Goal: Obtain resource: Obtain resource

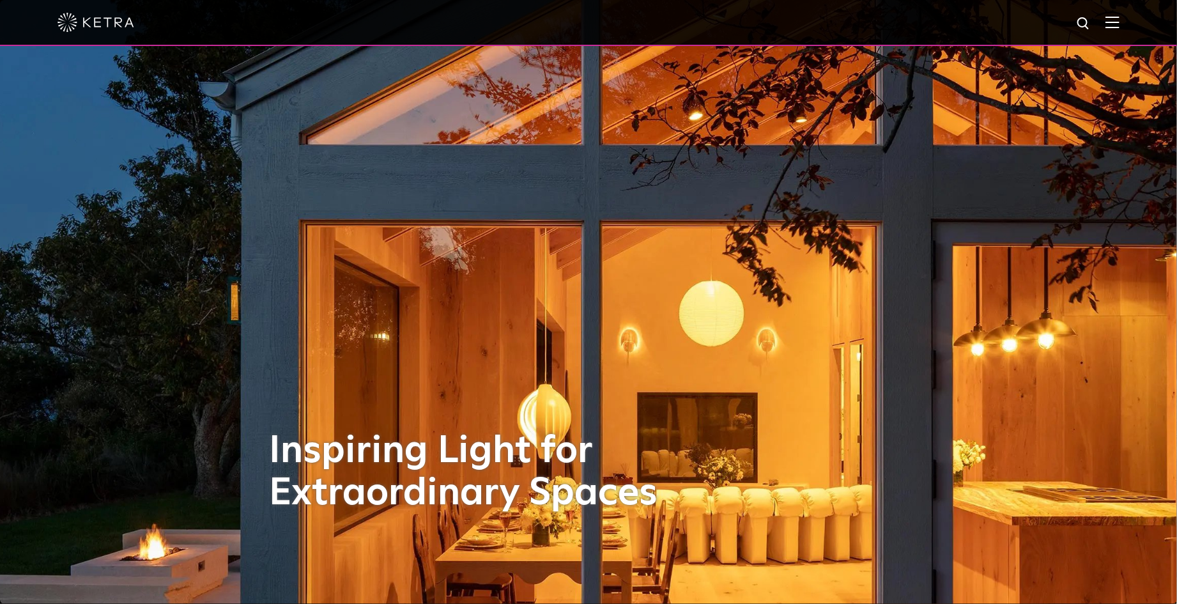
click at [1119, 24] on img at bounding box center [1112, 22] width 14 height 12
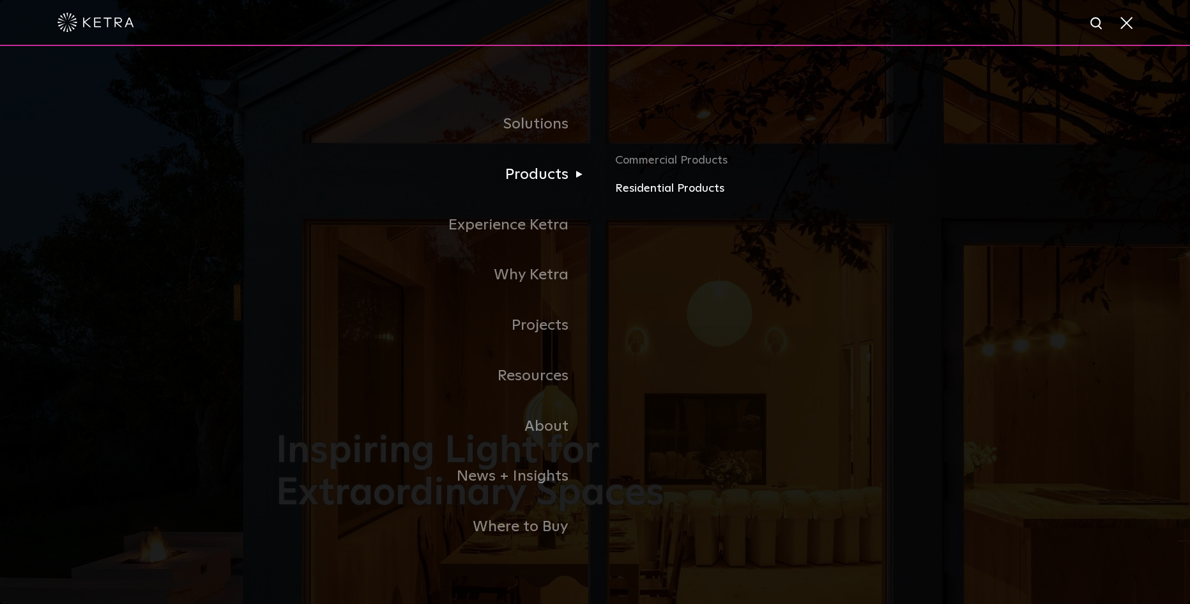
click at [651, 193] on link "Residential Products" at bounding box center [764, 189] width 299 height 19
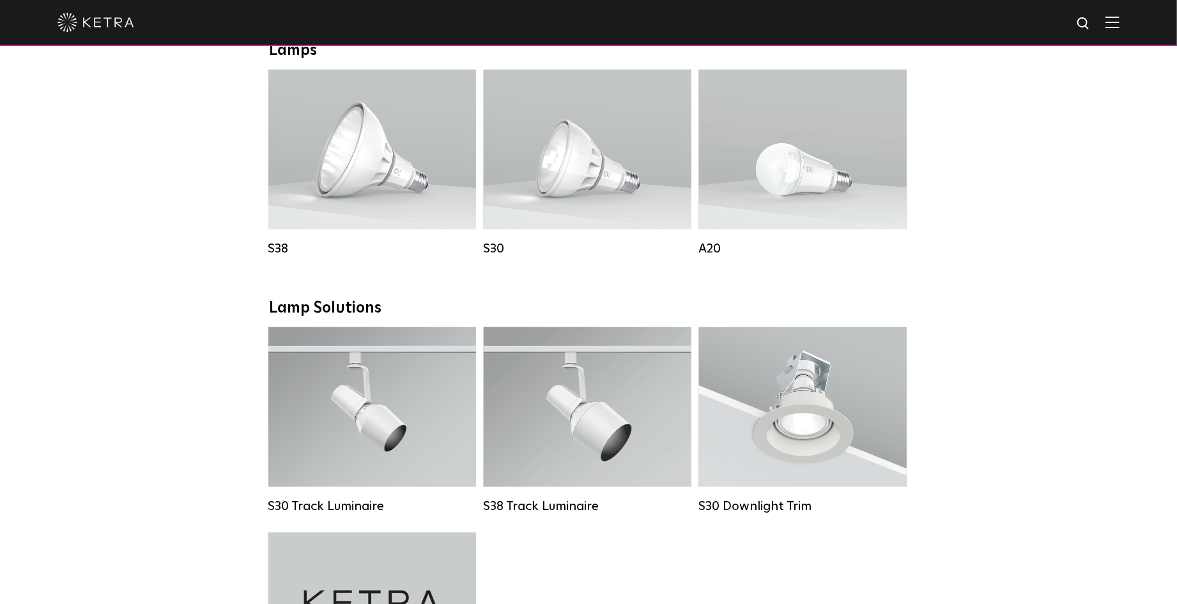
scroll to position [767, 0]
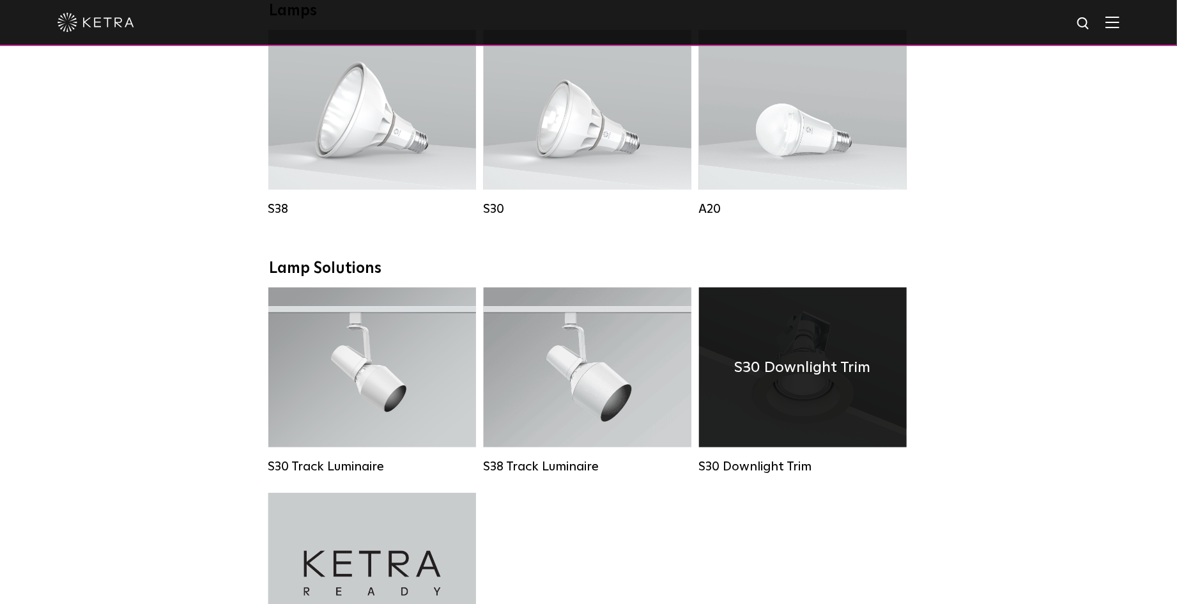
click at [880, 399] on div "S30 Downlight Trim" at bounding box center [803, 367] width 208 height 160
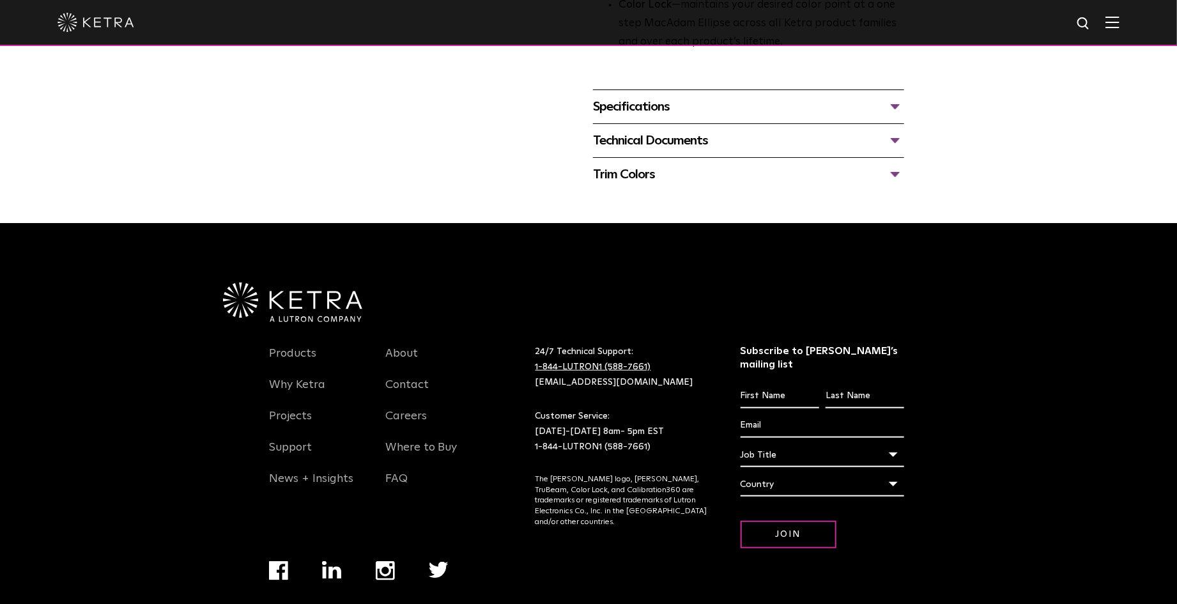
scroll to position [562, 0]
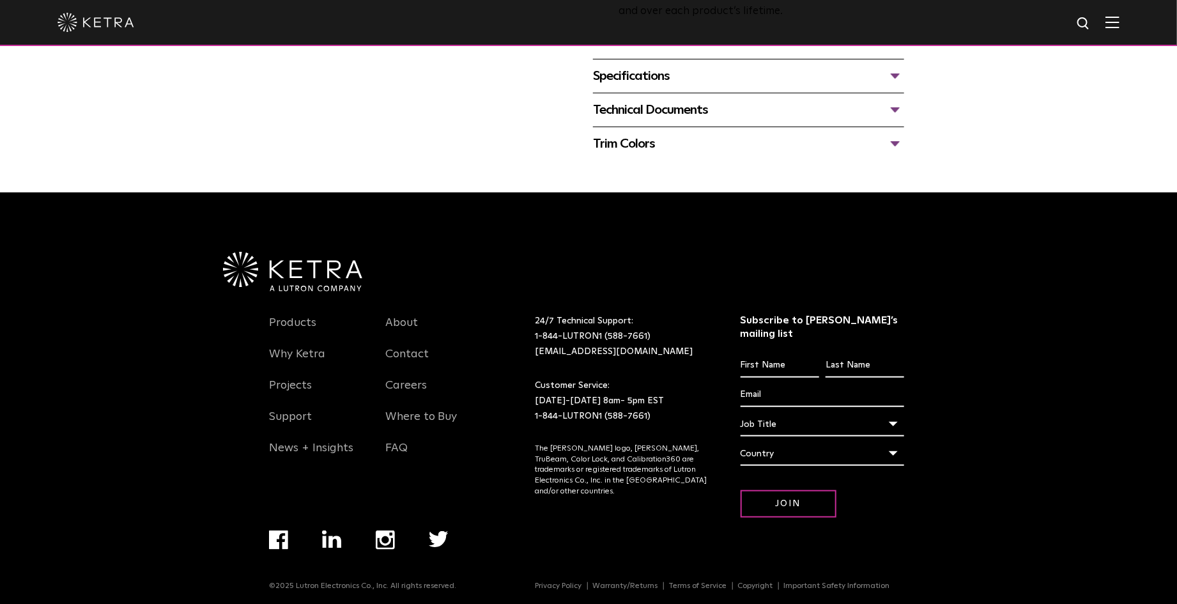
click at [807, 73] on div "Specifications" at bounding box center [748, 76] width 311 height 20
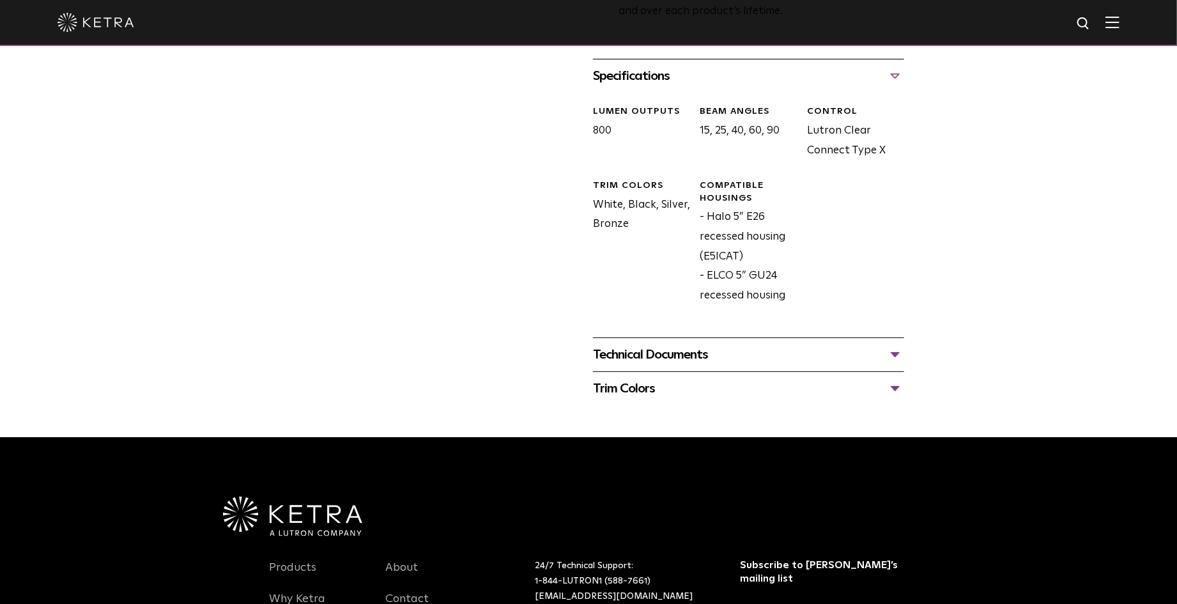
click at [894, 351] on div "Technical Documents" at bounding box center [748, 354] width 311 height 20
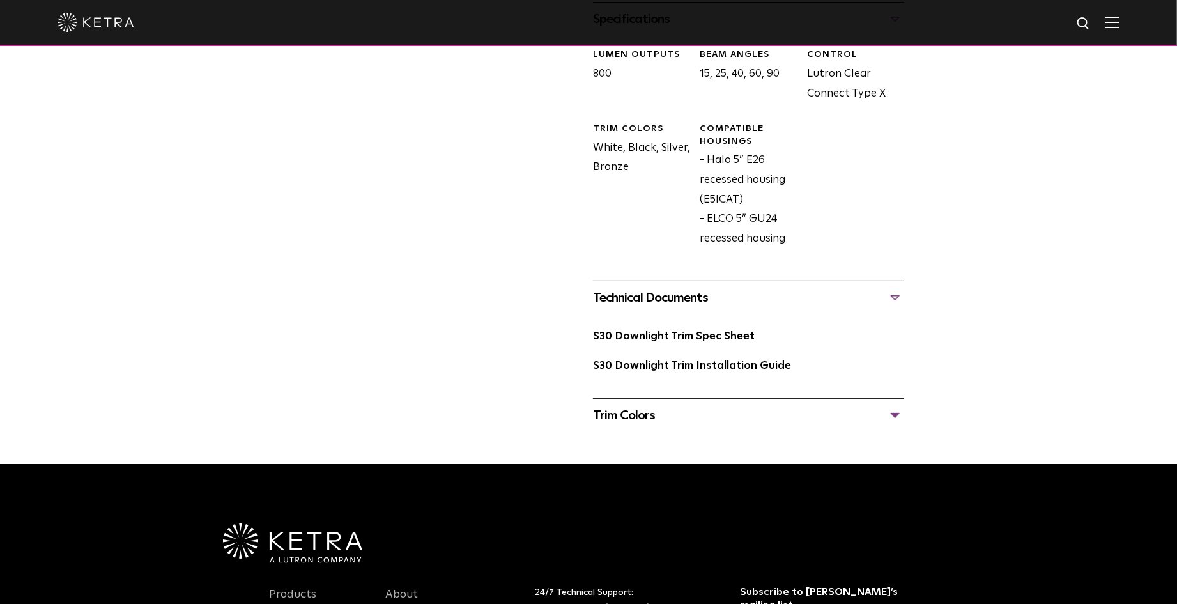
scroll to position [648, 0]
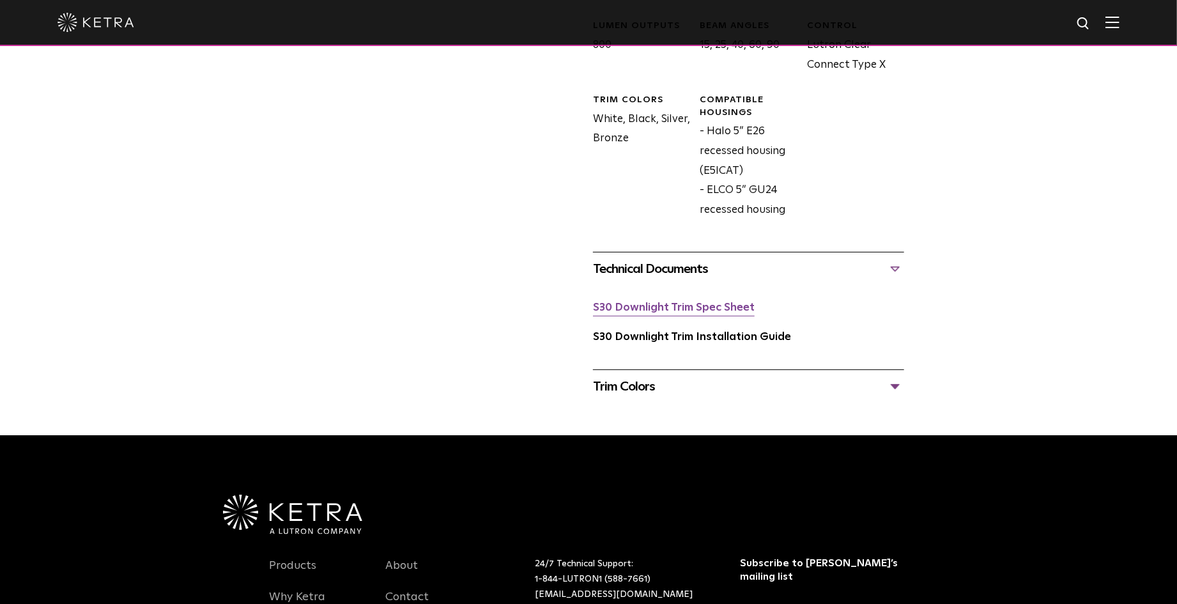
click at [695, 311] on link "S30 Downlight Trim Spec Sheet" at bounding box center [674, 307] width 162 height 11
